Goal: Information Seeking & Learning: Understand process/instructions

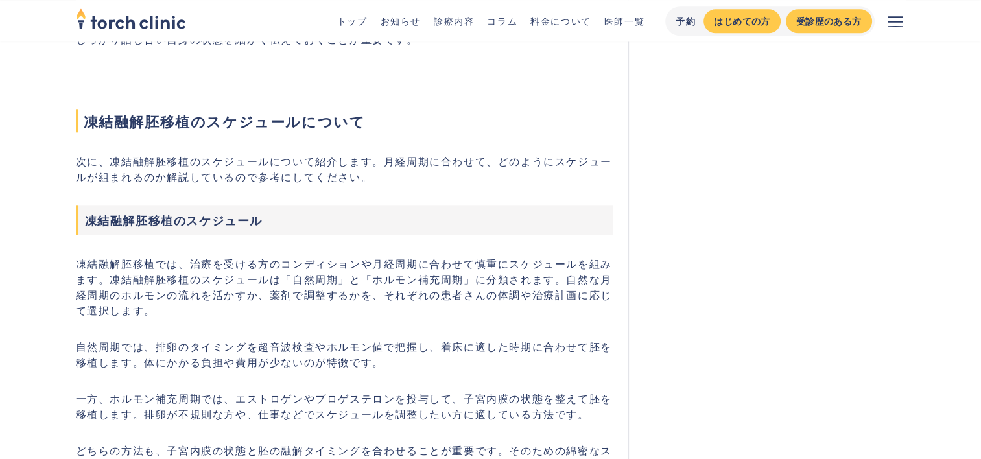
scroll to position [1492, 0]
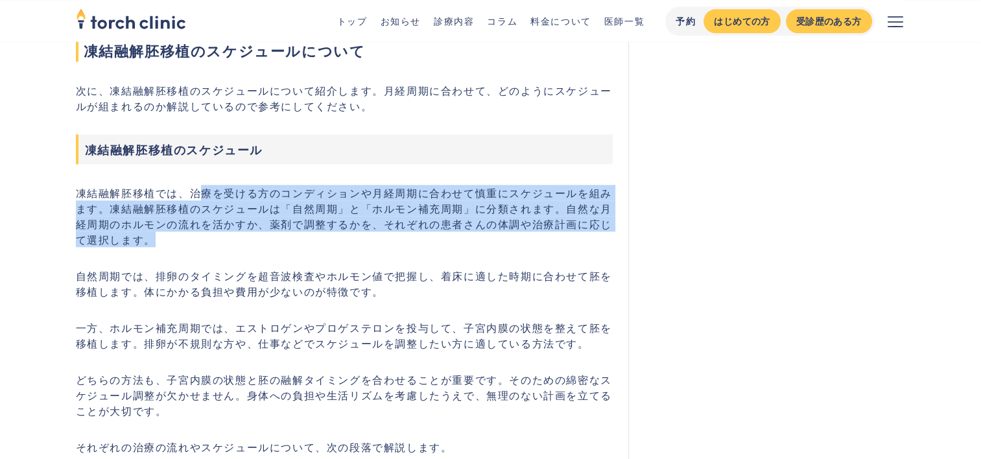
drag, startPoint x: 199, startPoint y: 193, endPoint x: 285, endPoint y: 234, distance: 95.5
click at [285, 234] on p "凍結融解胚移植では、治療を受ける方のコンディションや月経周期に合わせて慎重にスケジュールを組みます。凍結融解胚移植のスケジュールは「自然周期」と「ホルモン補充…" at bounding box center [345, 216] width 538 height 62
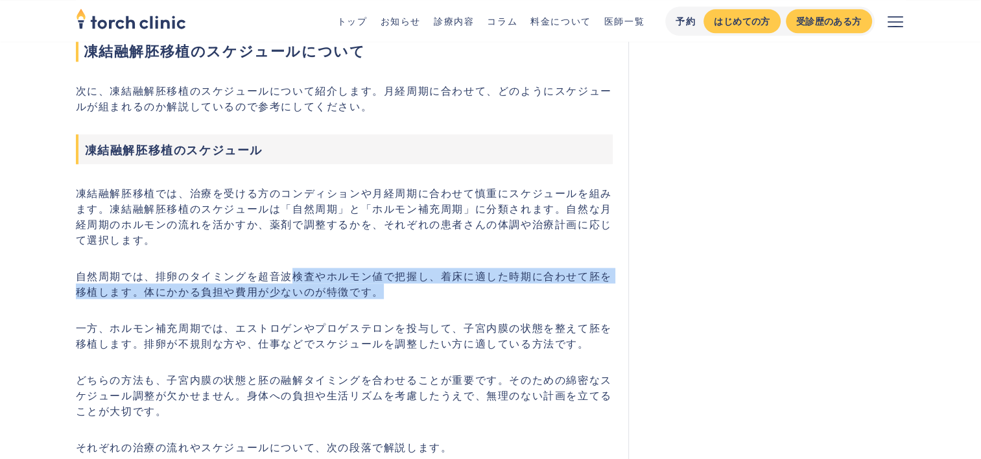
drag, startPoint x: 298, startPoint y: 275, endPoint x: 381, endPoint y: 283, distance: 84.1
click at [381, 283] on p "自然周期では、排卵のタイミングを超音波検査やホルモン値で把握し、着床に適した時期に合わせて胚を移植します。体にかかる負担や費用が少ないのが特徴です。" at bounding box center [345, 283] width 538 height 31
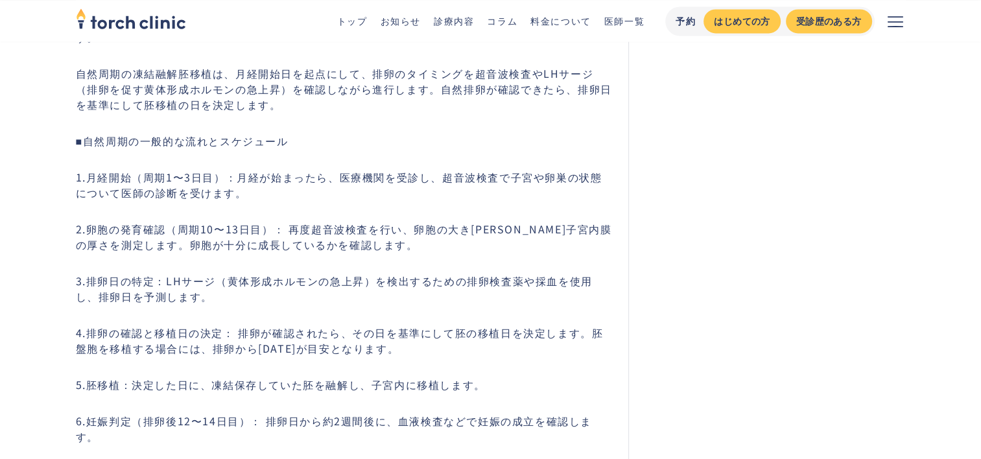
scroll to position [2011, 0]
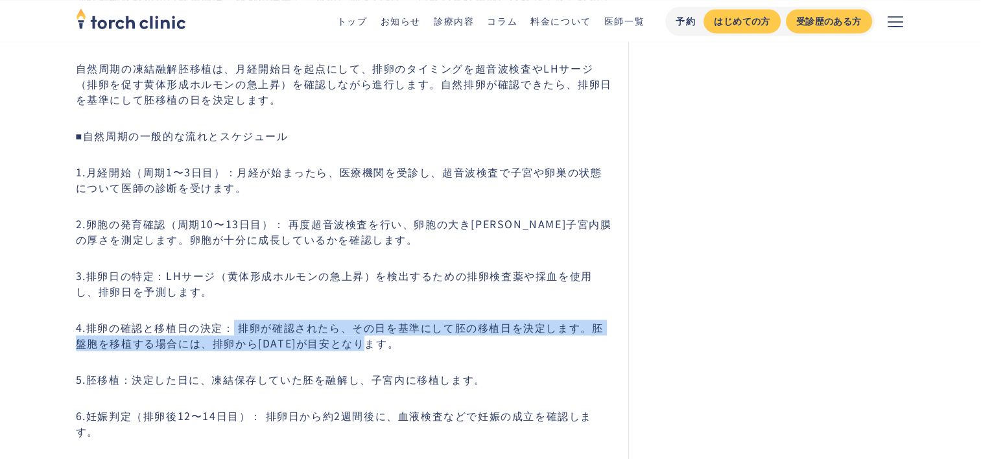
drag, startPoint x: 235, startPoint y: 315, endPoint x: 397, endPoint y: 325, distance: 162.5
click at [397, 325] on p "4.排卵の確認と移植日の決定： 排卵が確認されたら、その日を基準にして胚の移植日を決定します。胚盤胞を移植する場合には、排卵から[DATE]が目安となります。" at bounding box center [345, 335] width 538 height 31
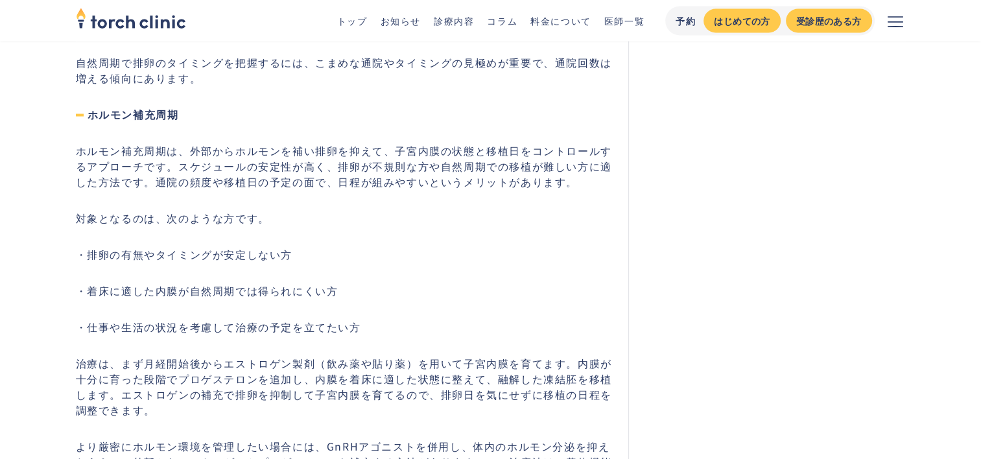
scroll to position [2530, 0]
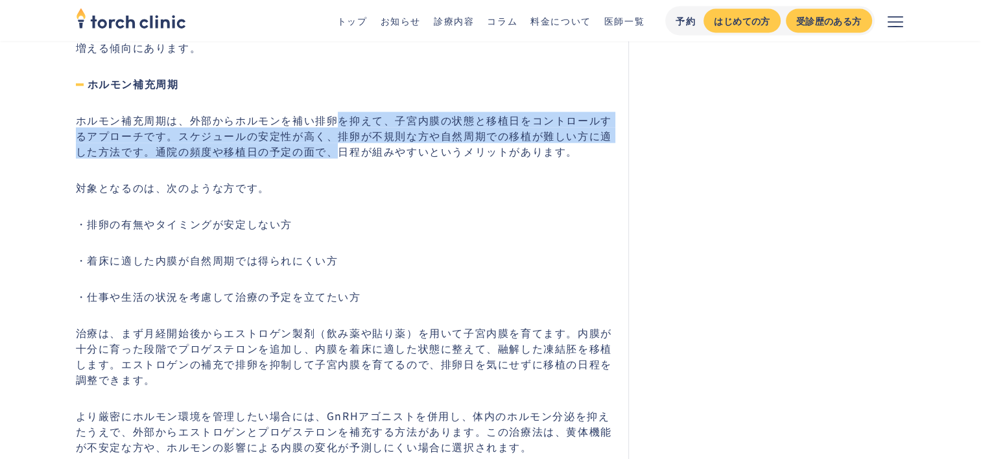
drag, startPoint x: 337, startPoint y: 88, endPoint x: 341, endPoint y: 124, distance: 36.5
click at [341, 124] on p "ホルモン補充周期は、外部からホルモンを補い排卵を抑えて、子宮内膜の状態と移植日をコントロールするアプローチです。スケジュールの安定性が高く、排卵が不規則な方や…" at bounding box center [345, 135] width 538 height 47
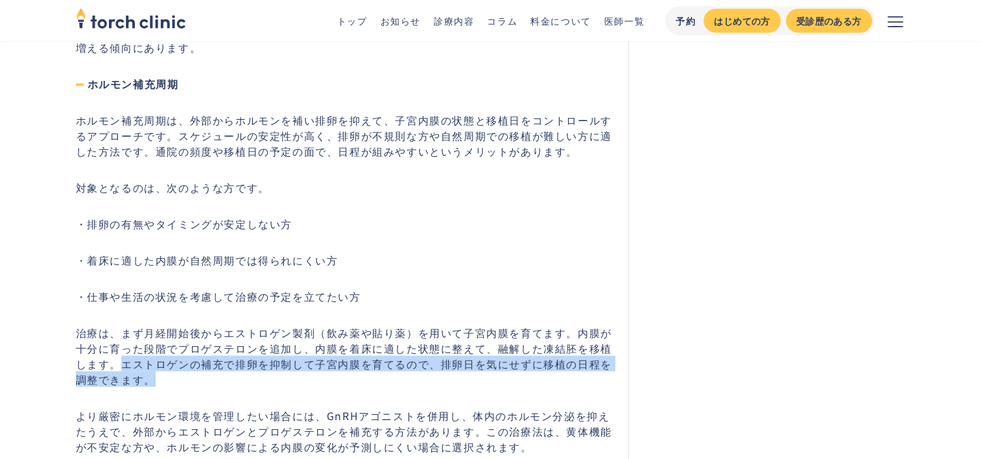
drag, startPoint x: 120, startPoint y: 333, endPoint x: 509, endPoint y: 342, distance: 388.7
click at [509, 342] on p "治療は、まず月経開始後からエストロゲン製剤（飲み薬や貼り薬）を用いて子宮内膜を育てます。内膜が十分に育った段階でプロゲステロンを追加し、内膜を着床に適した状態…" at bounding box center [345, 356] width 538 height 62
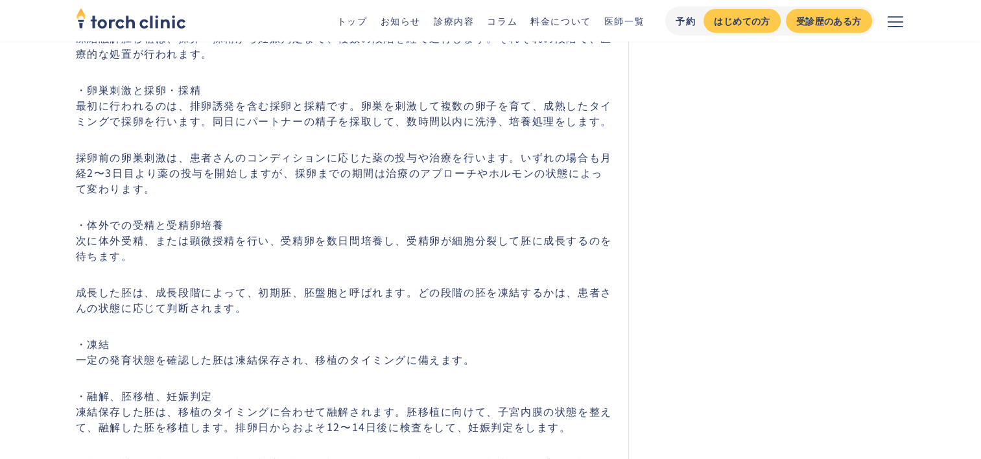
scroll to position [3438, 0]
click at [311, 216] on p "・体外での受精と受精卵培養 次に体外受精、または顕微授精を行い、受精卵を数日間培養し、受精卵が細胞分裂して胚に成長するのを待ちます。" at bounding box center [345, 239] width 538 height 47
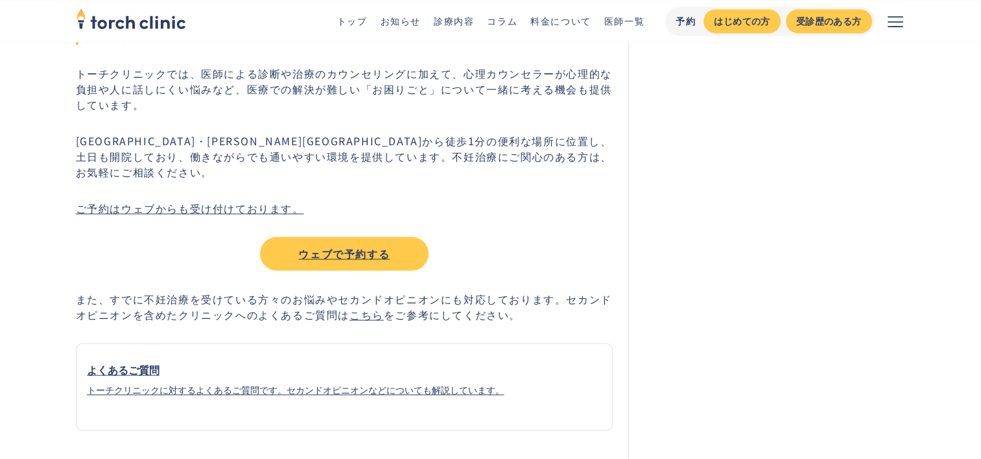
scroll to position [7135, 0]
